Goal: Information Seeking & Learning: Stay updated

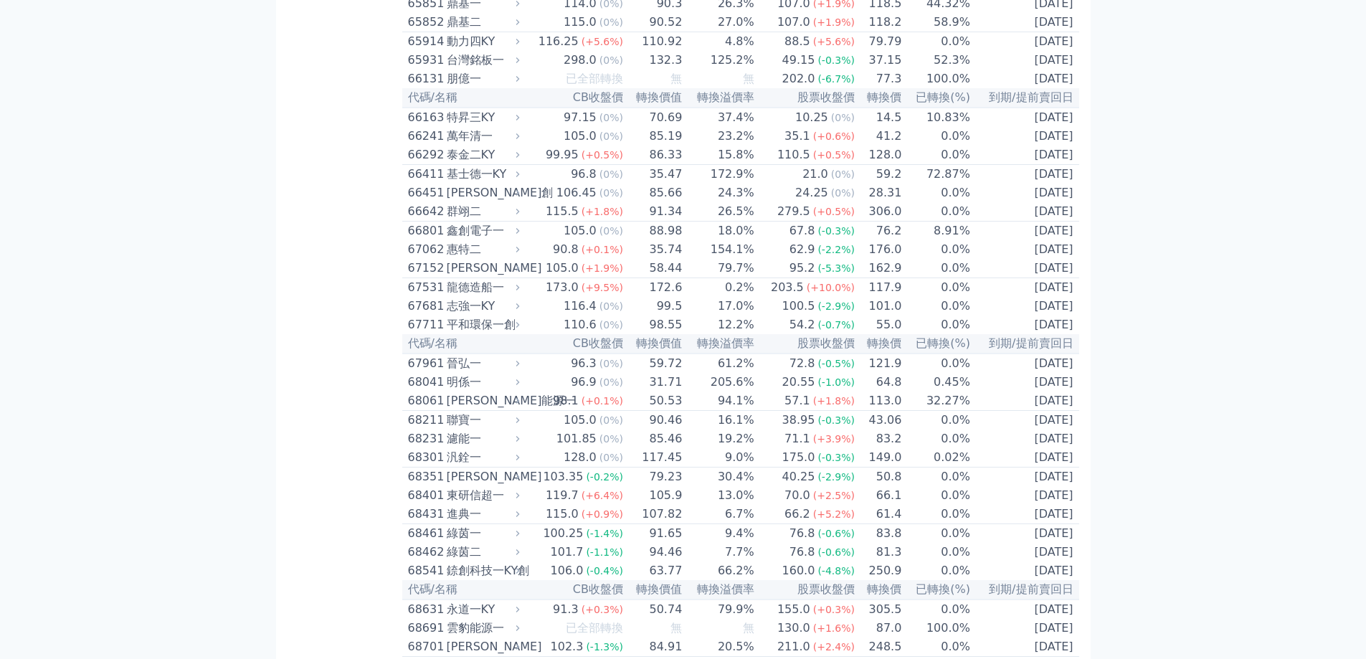
scroll to position [6588, 0]
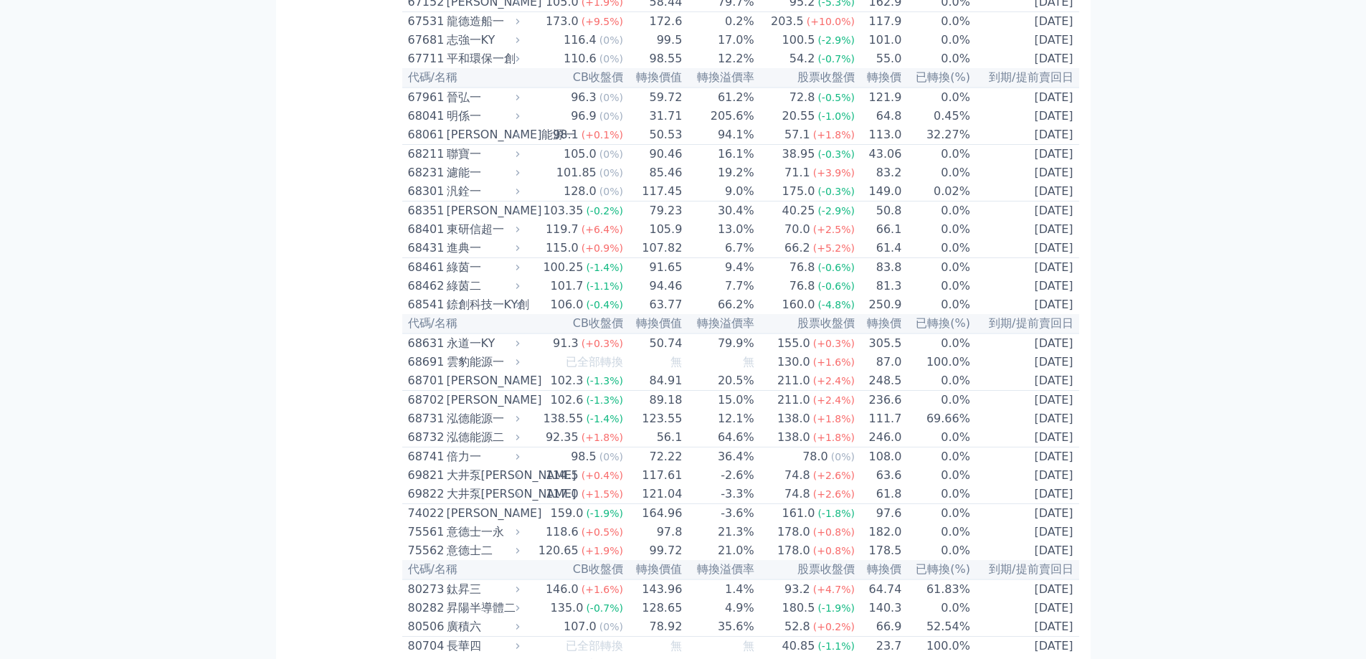
scroll to position [6731, 0]
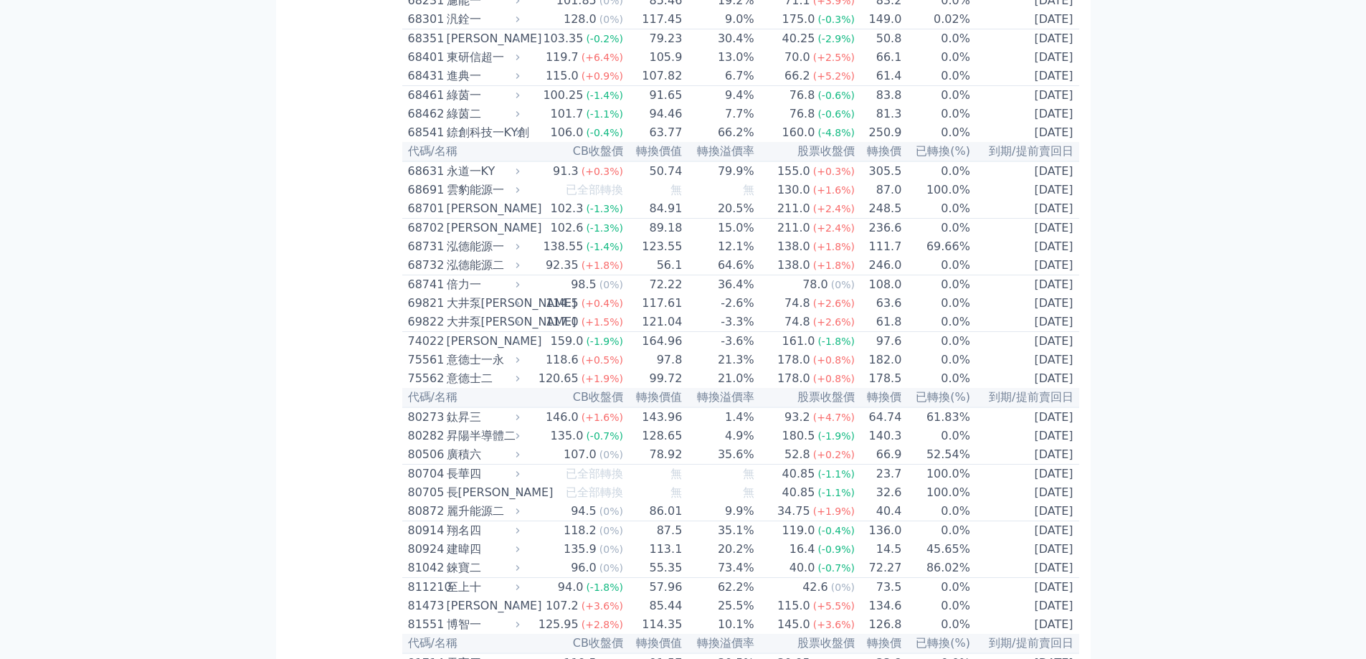
scroll to position [6875, 0]
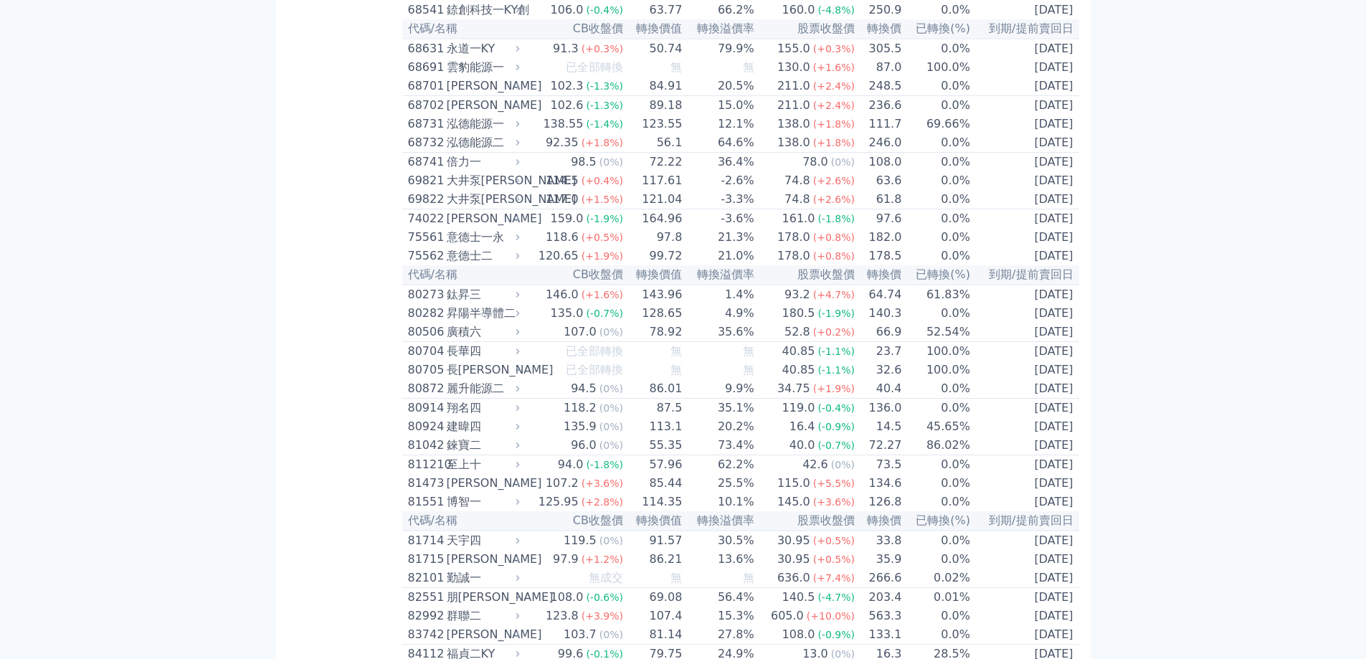
scroll to position [7018, 0]
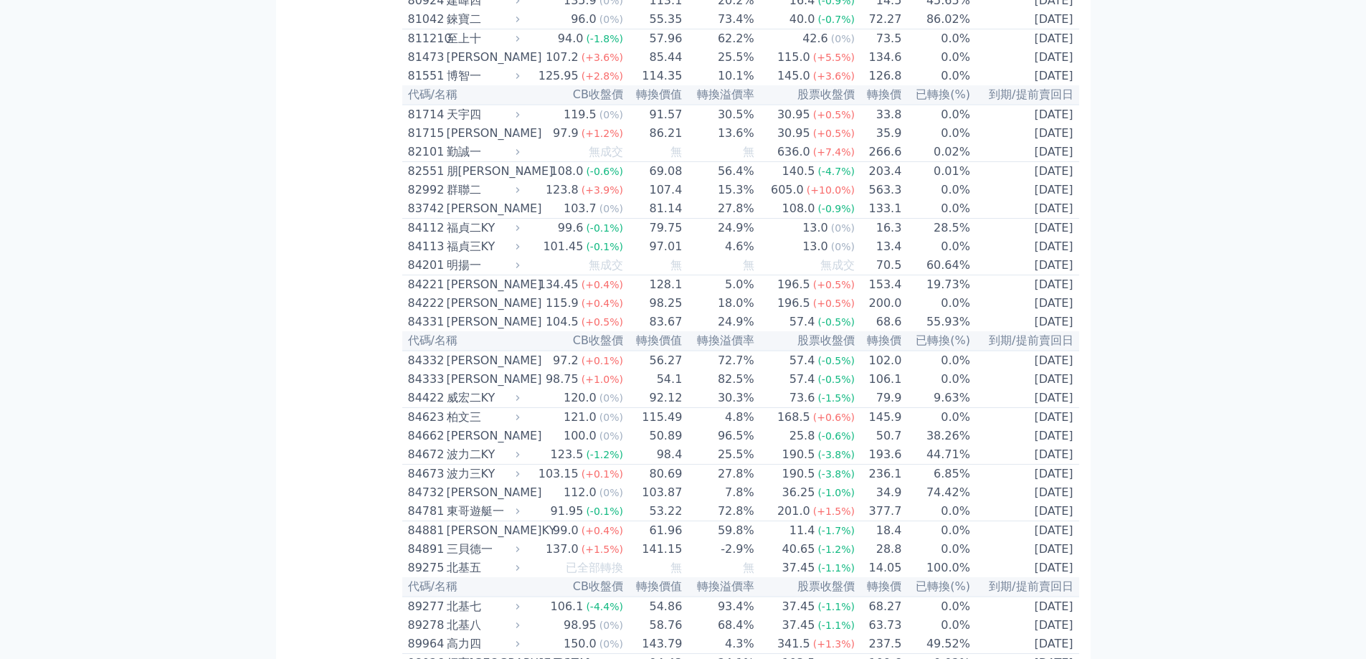
scroll to position [7878, 0]
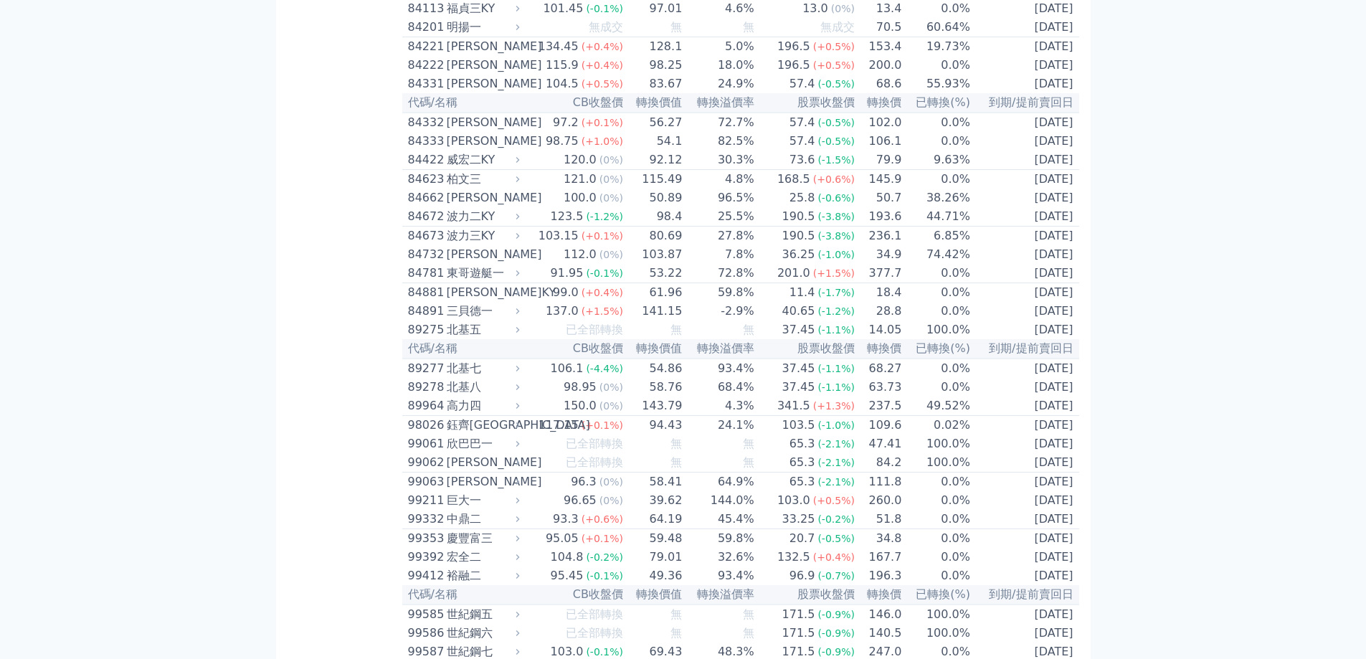
scroll to position [8165, 0]
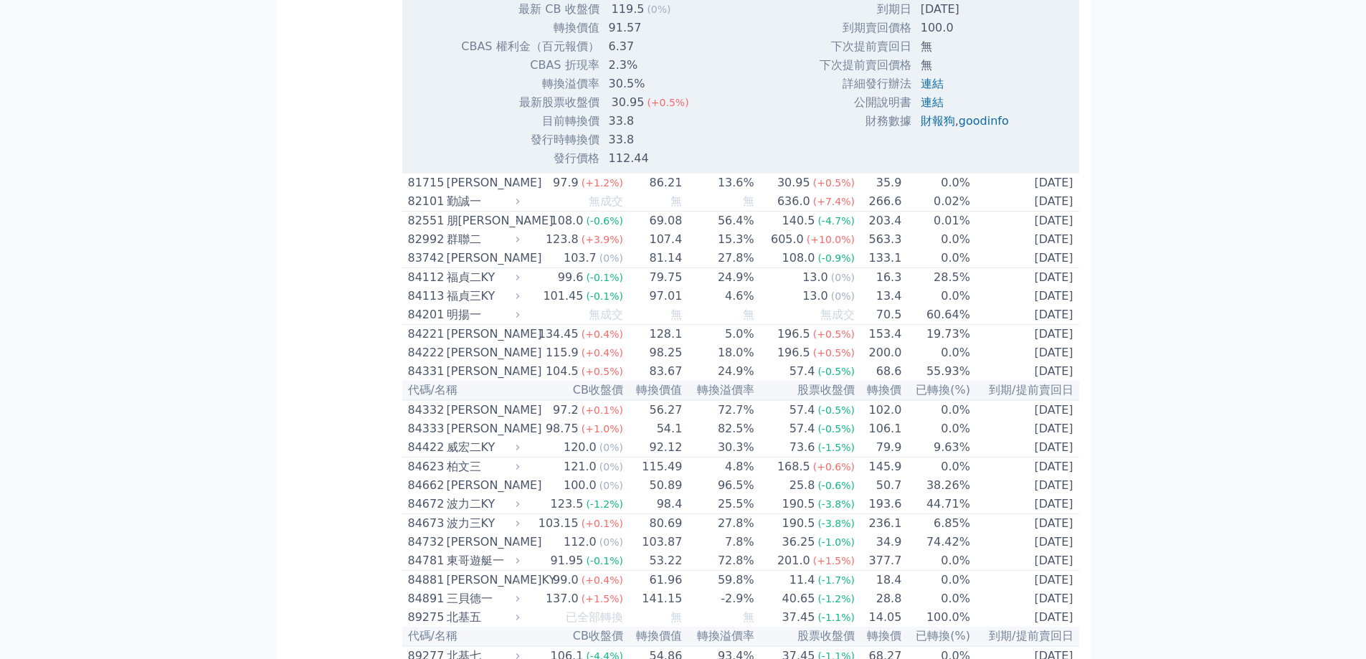
scroll to position [8308, 0]
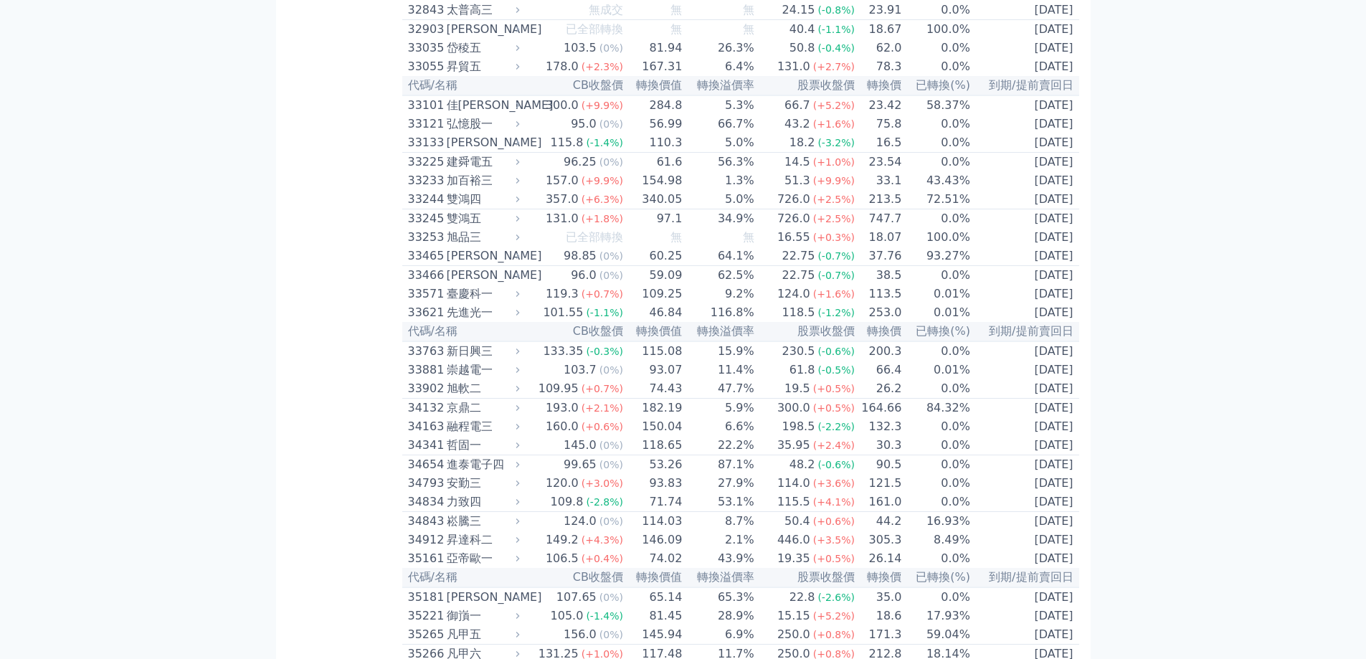
scroll to position [0, 0]
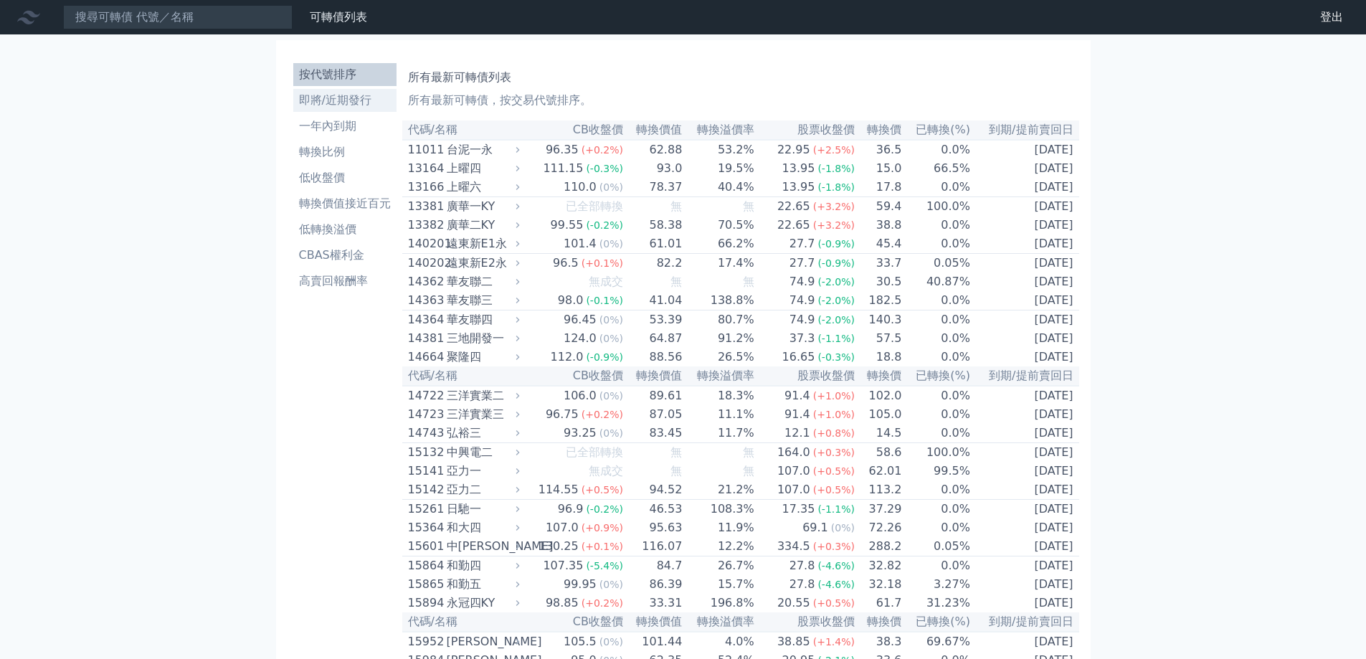
click at [315, 93] on li "即將/近期發行" at bounding box center [344, 100] width 103 height 17
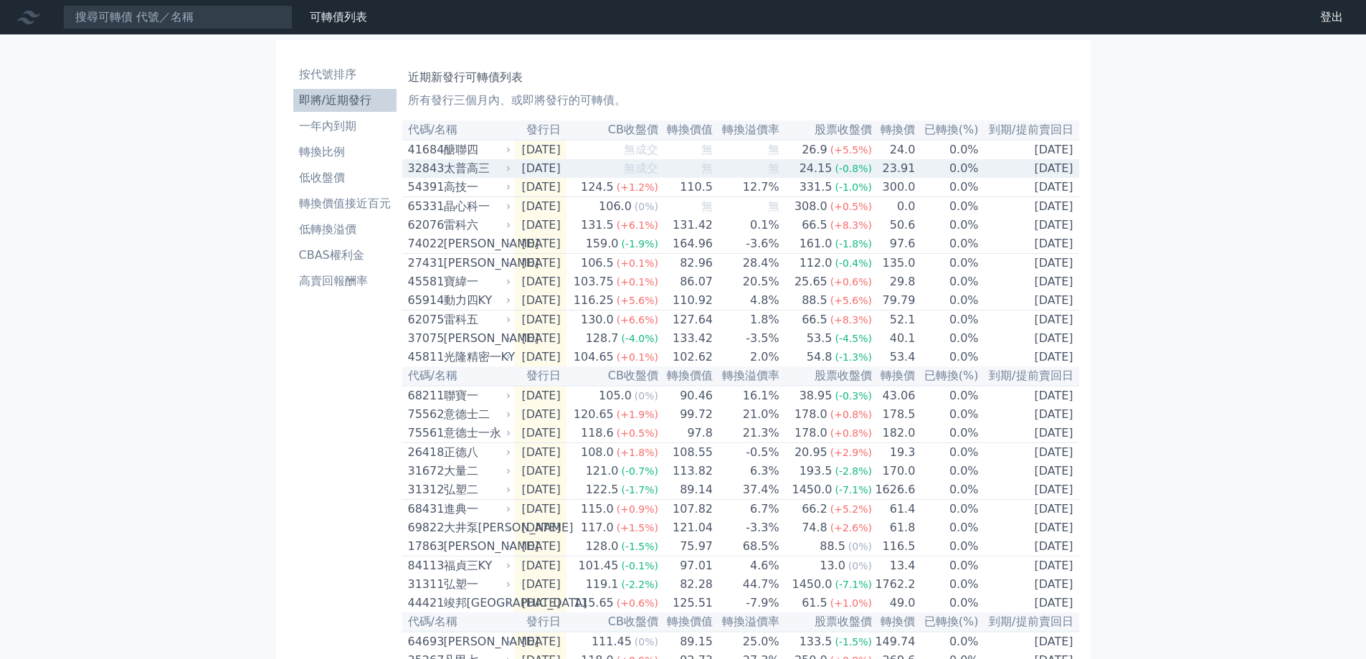
click at [461, 174] on div "太普高三" at bounding box center [476, 168] width 65 height 17
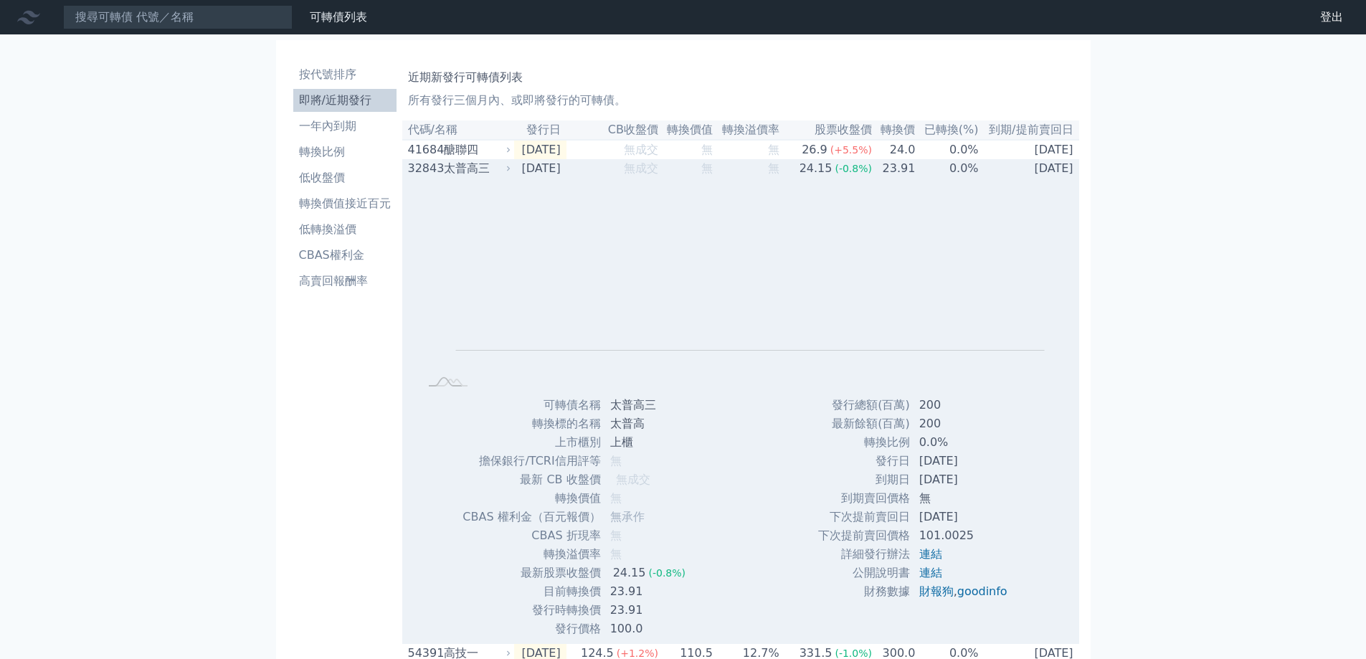
click at [429, 177] on div "32843" at bounding box center [424, 168] width 32 height 17
